Goal: Check status: Check status

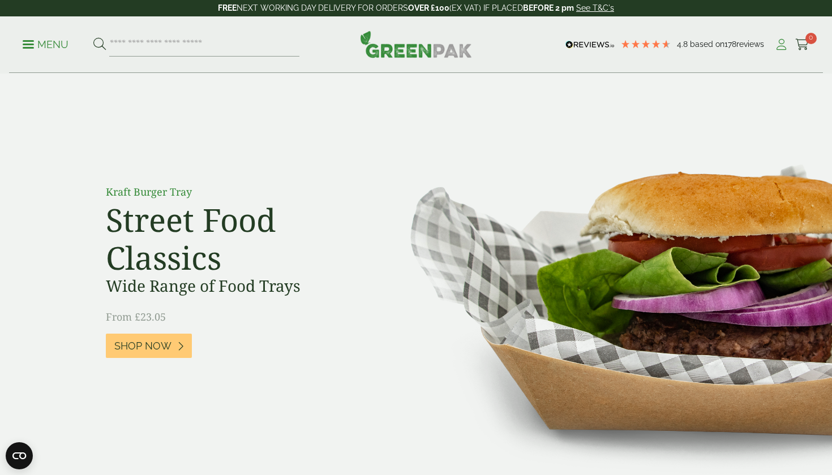
click at [786, 47] on icon at bounding box center [781, 44] width 14 height 11
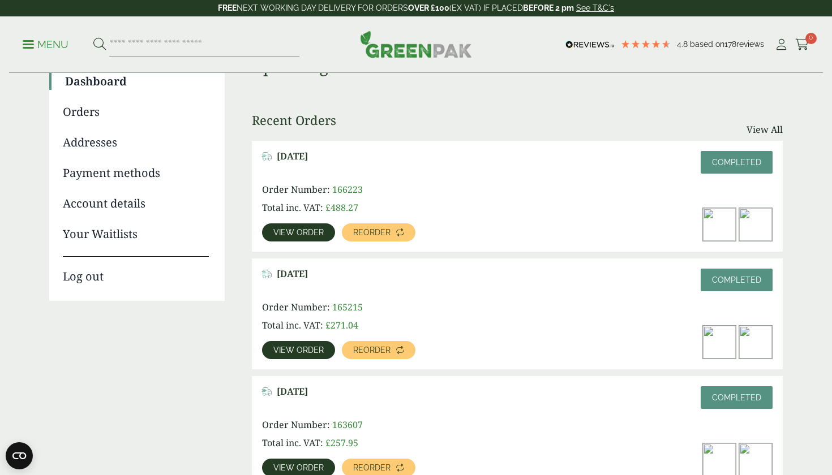
scroll to position [107, 0]
click at [285, 350] on span "View order" at bounding box center [298, 350] width 50 height 8
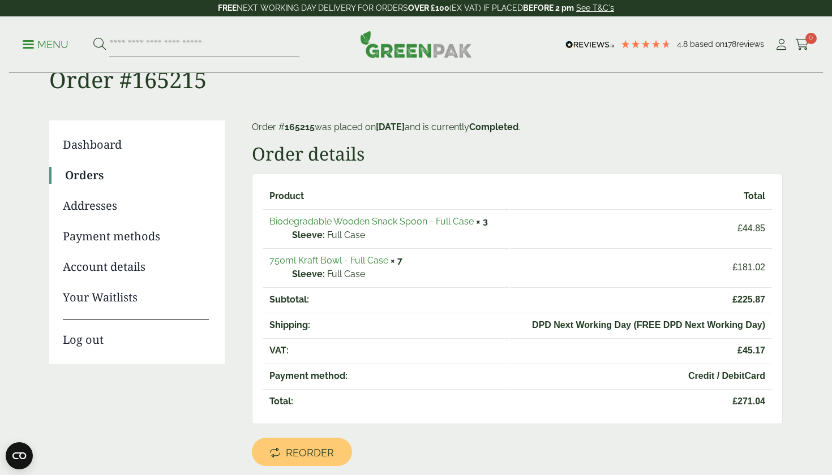
scroll to position [43, 0]
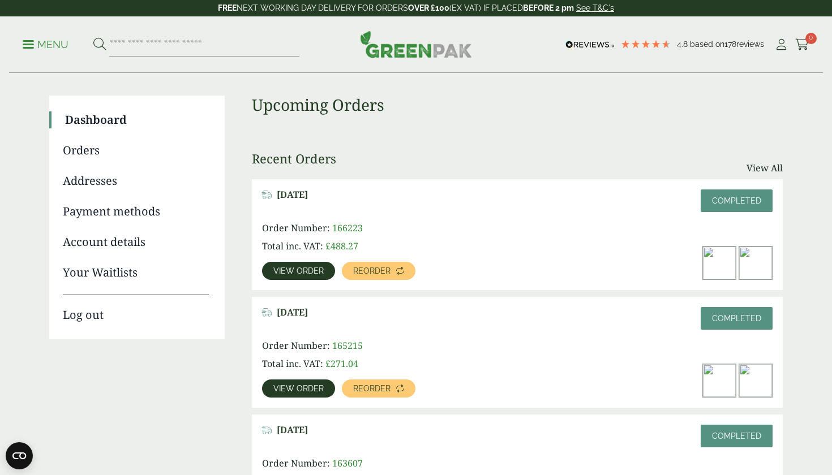
scroll to position [59, 0]
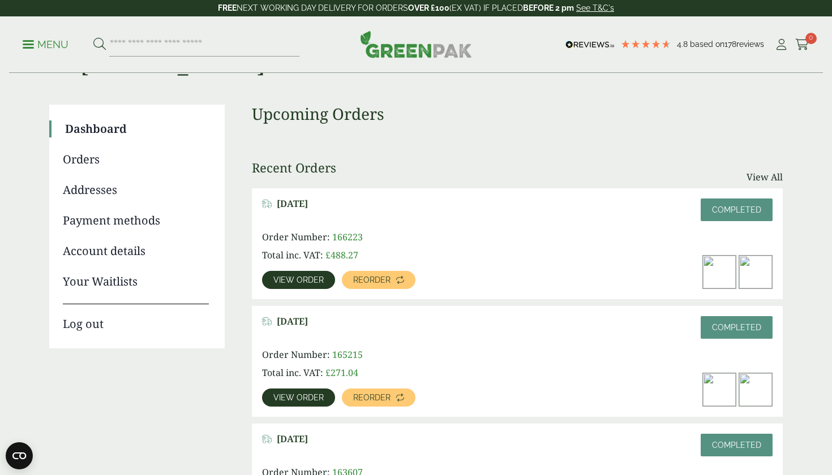
click at [82, 164] on link "Orders" at bounding box center [136, 159] width 146 height 17
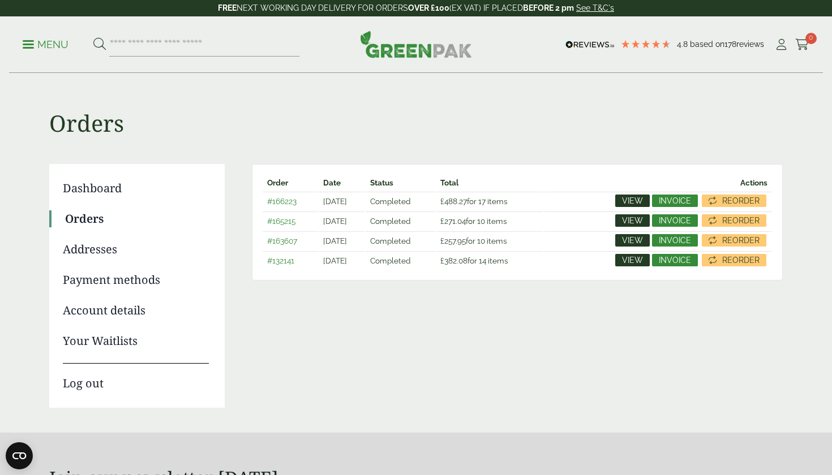
click at [99, 339] on link "Your Waitlists" at bounding box center [136, 341] width 146 height 17
